Goal: Register for event/course

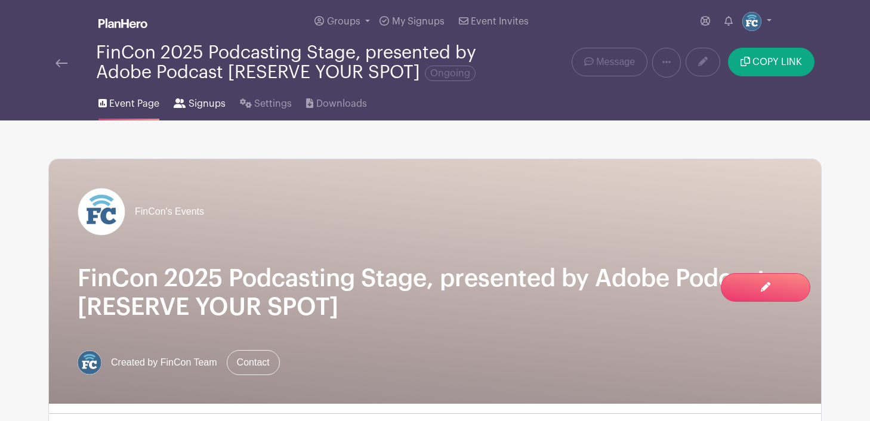
click at [193, 106] on span "Signups" at bounding box center [206, 104] width 37 height 14
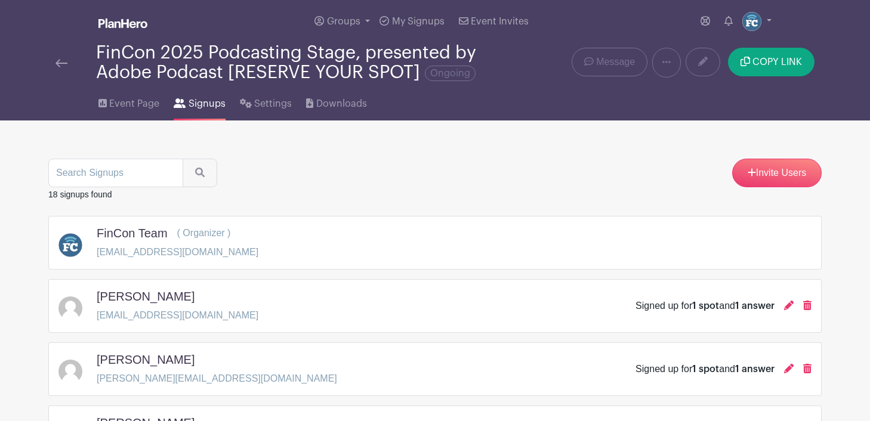
click at [60, 59] on link at bounding box center [61, 62] width 12 height 14
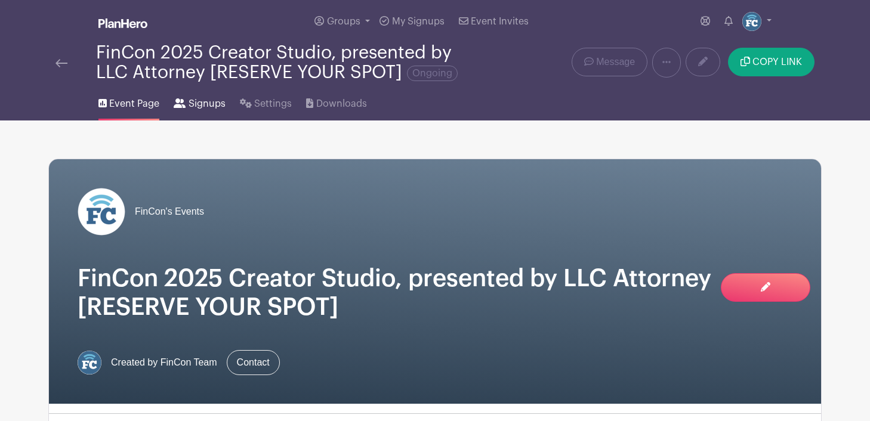
click at [200, 106] on span "Signups" at bounding box center [206, 104] width 37 height 14
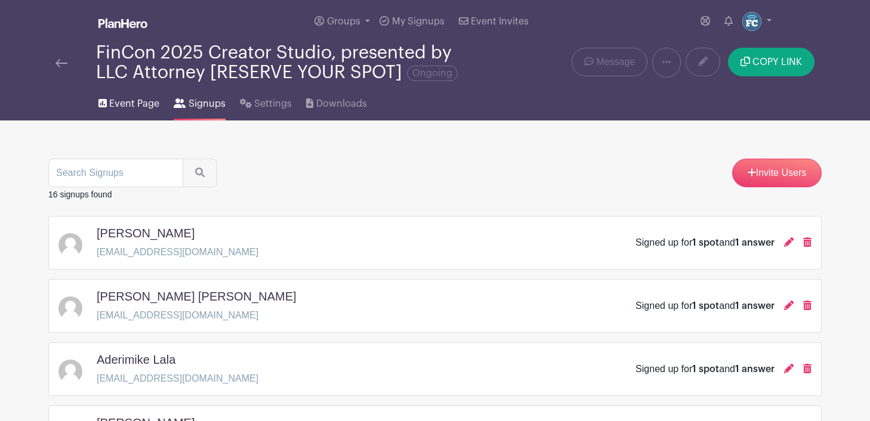
click at [116, 109] on span "Event Page" at bounding box center [134, 104] width 50 height 14
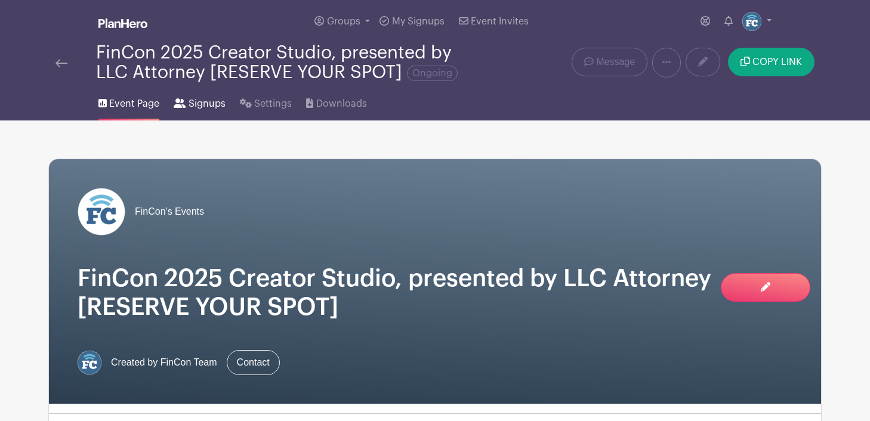
click at [198, 108] on span "Signups" at bounding box center [206, 104] width 37 height 14
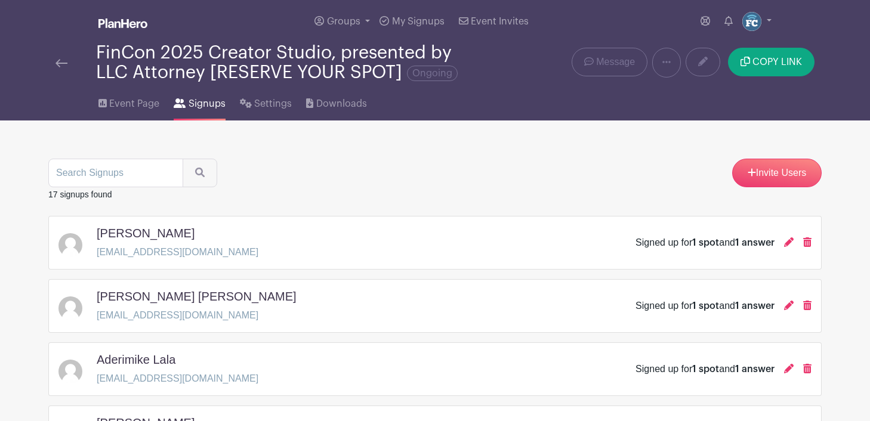
click at [62, 63] on img at bounding box center [61, 63] width 12 height 8
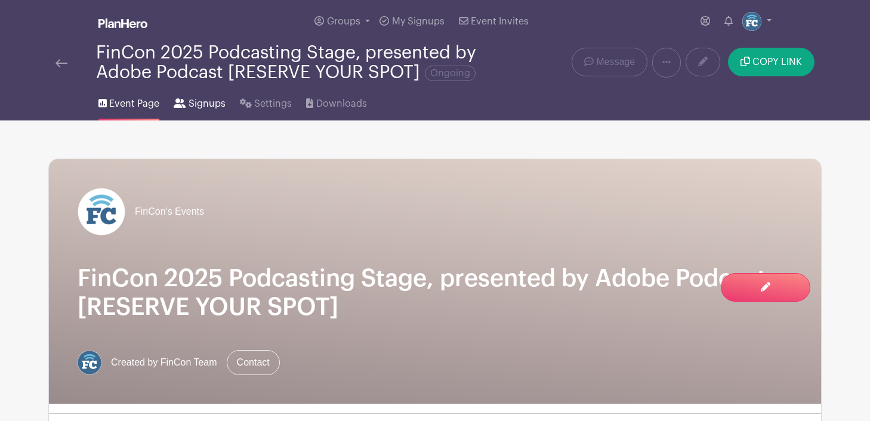
click at [195, 100] on span "Signups" at bounding box center [206, 104] width 37 height 14
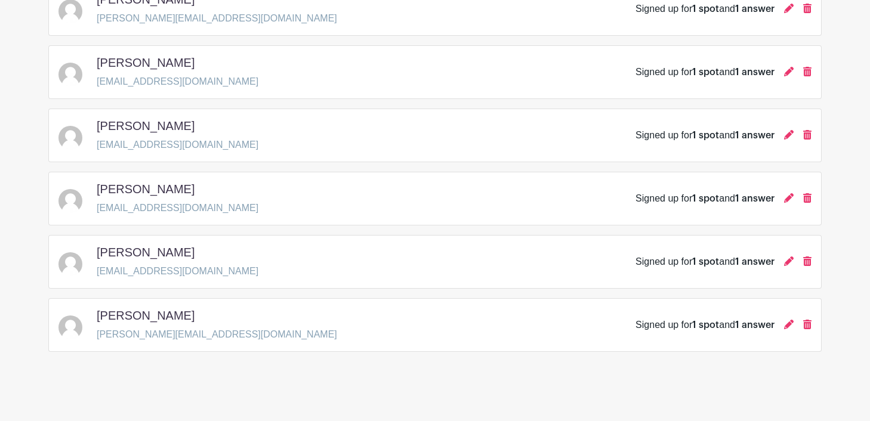
scroll to position [998, 0]
